Goal: Information Seeking & Learning: Learn about a topic

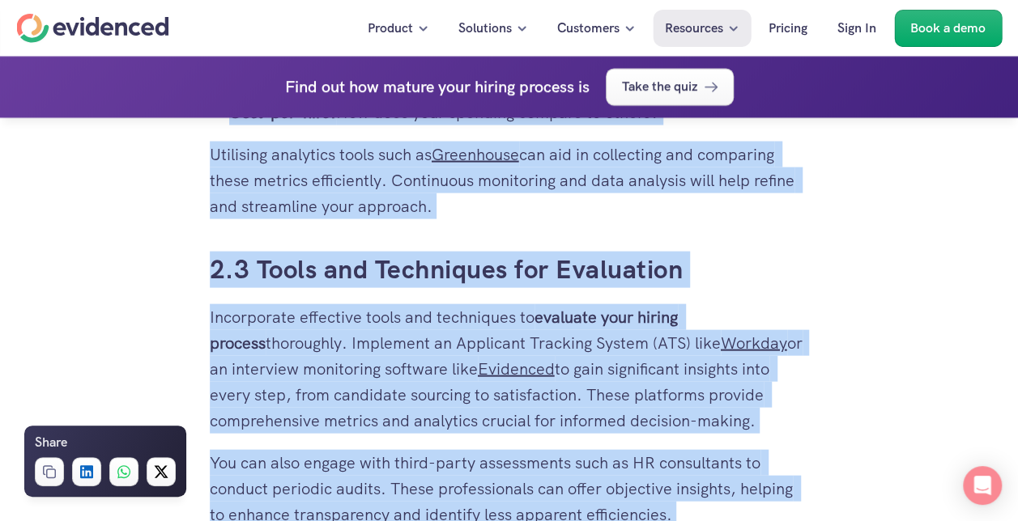
scroll to position [4779, 0]
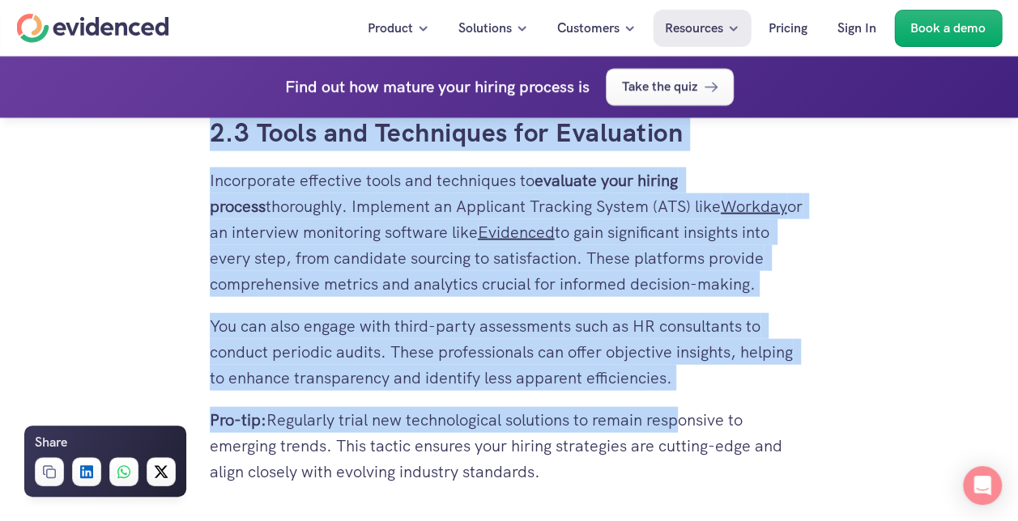
drag, startPoint x: 183, startPoint y: 143, endPoint x: 716, endPoint y: 436, distance: 607.6
copy div "2.2 Measuring Performance against Benchmarks Regularly measure your recruitment…"
